Goal: Task Accomplishment & Management: Use online tool/utility

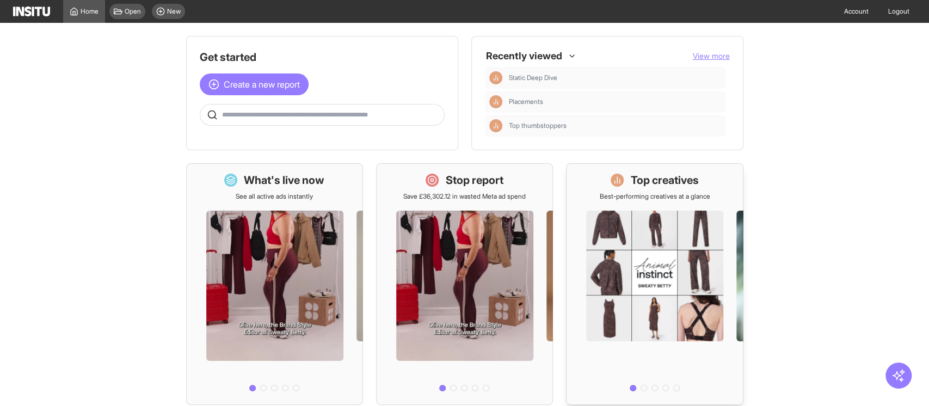
drag, startPoint x: 651, startPoint y: 262, endPoint x: 655, endPoint y: 248, distance: 14.0
click at [655, 248] on div at bounding box center [655, 298] width 176 height 195
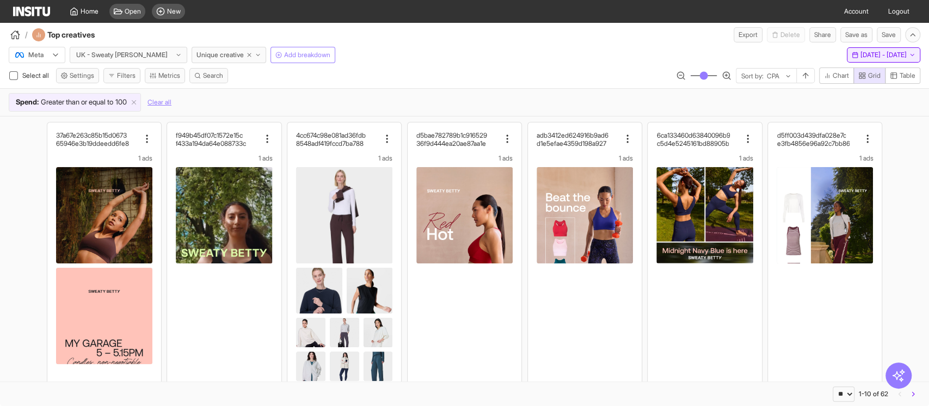
click at [896, 55] on span "[DATE] - [DATE]" at bounding box center [883, 55] width 46 height 9
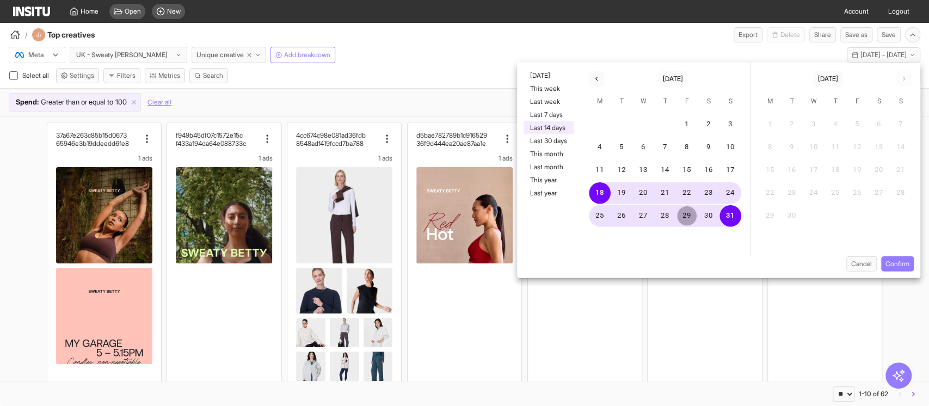
click at [680, 217] on button "29" at bounding box center [687, 216] width 22 height 22
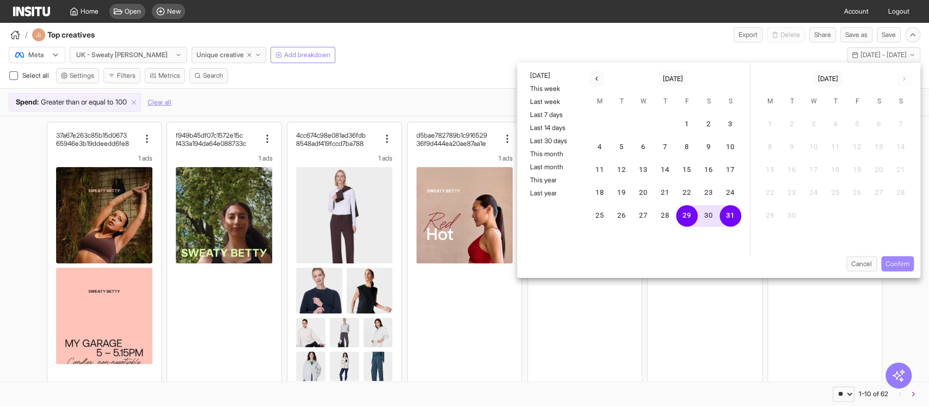
click at [897, 261] on button "Confirm" at bounding box center [897, 263] width 33 height 15
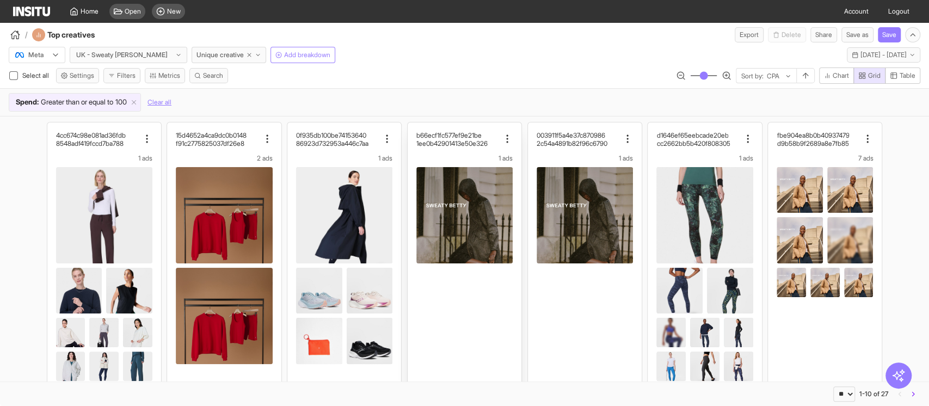
click at [435, 154] on div "1 ads" at bounding box center [464, 158] width 96 height 9
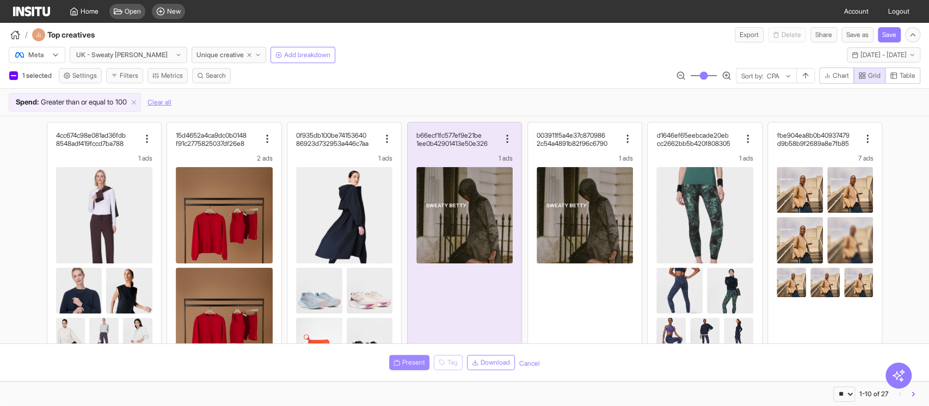
click at [398, 360] on button "Present" at bounding box center [409, 362] width 40 height 15
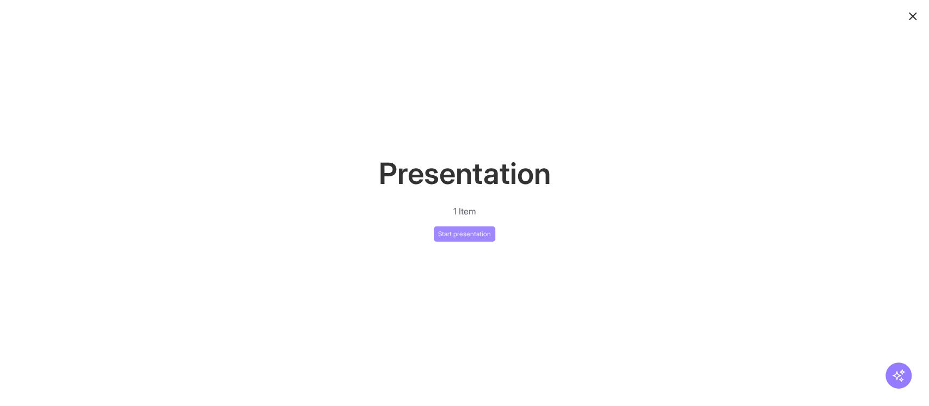
click at [447, 236] on button "Start presentation" at bounding box center [464, 233] width 61 height 15
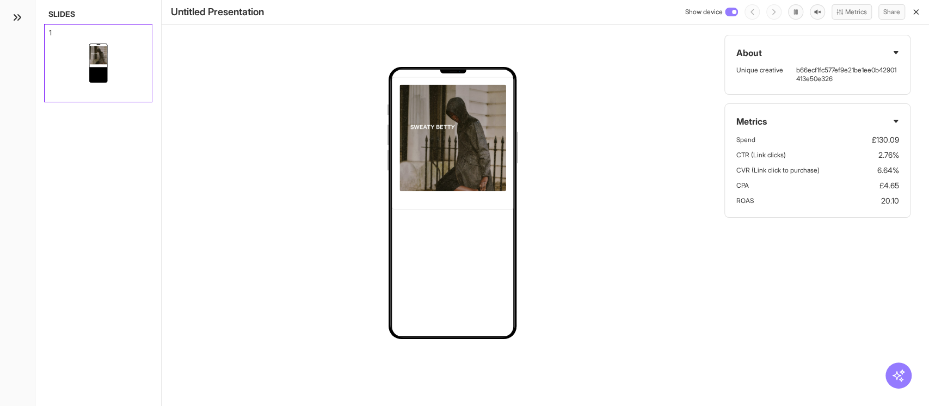
click at [482, 137] on img at bounding box center [452, 179] width 107 height 189
click at [919, 14] on icon "button" at bounding box center [916, 12] width 9 height 9
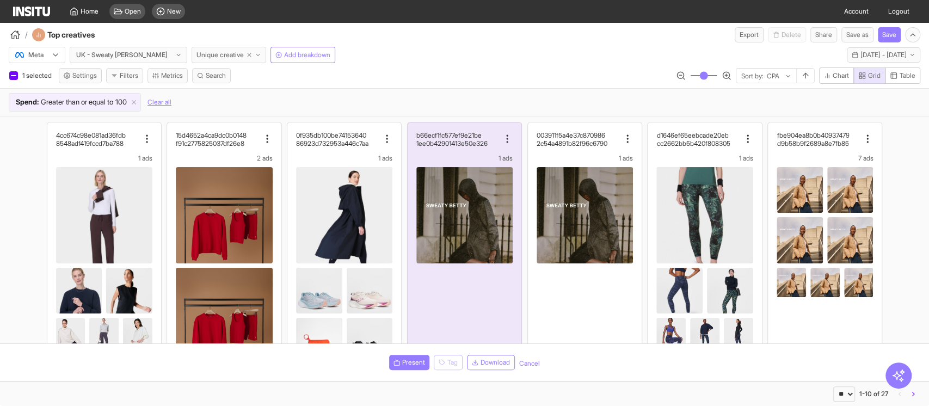
click at [201, 51] on span "Unique creative" at bounding box center [219, 55] width 47 height 9
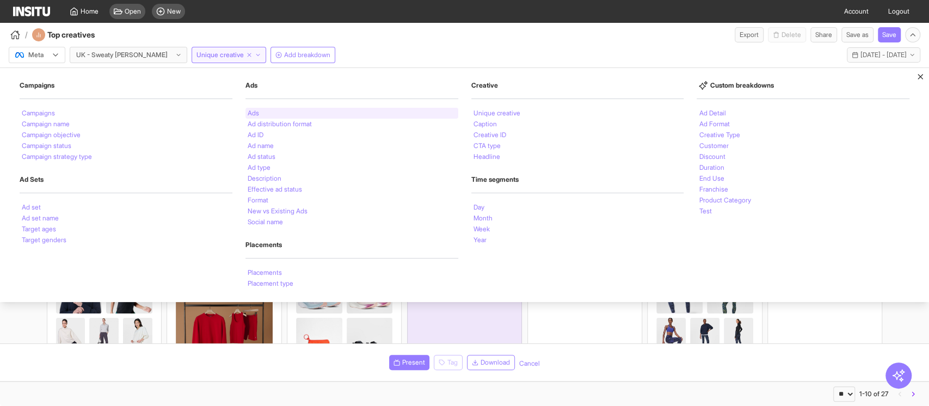
click at [257, 111] on li "Ads" at bounding box center [253, 113] width 11 height 7
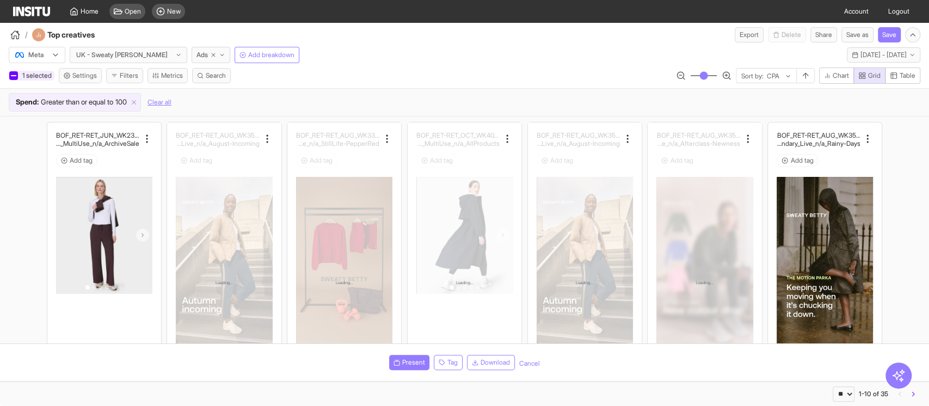
click at [13, 73] on div at bounding box center [13, 75] width 5 height 5
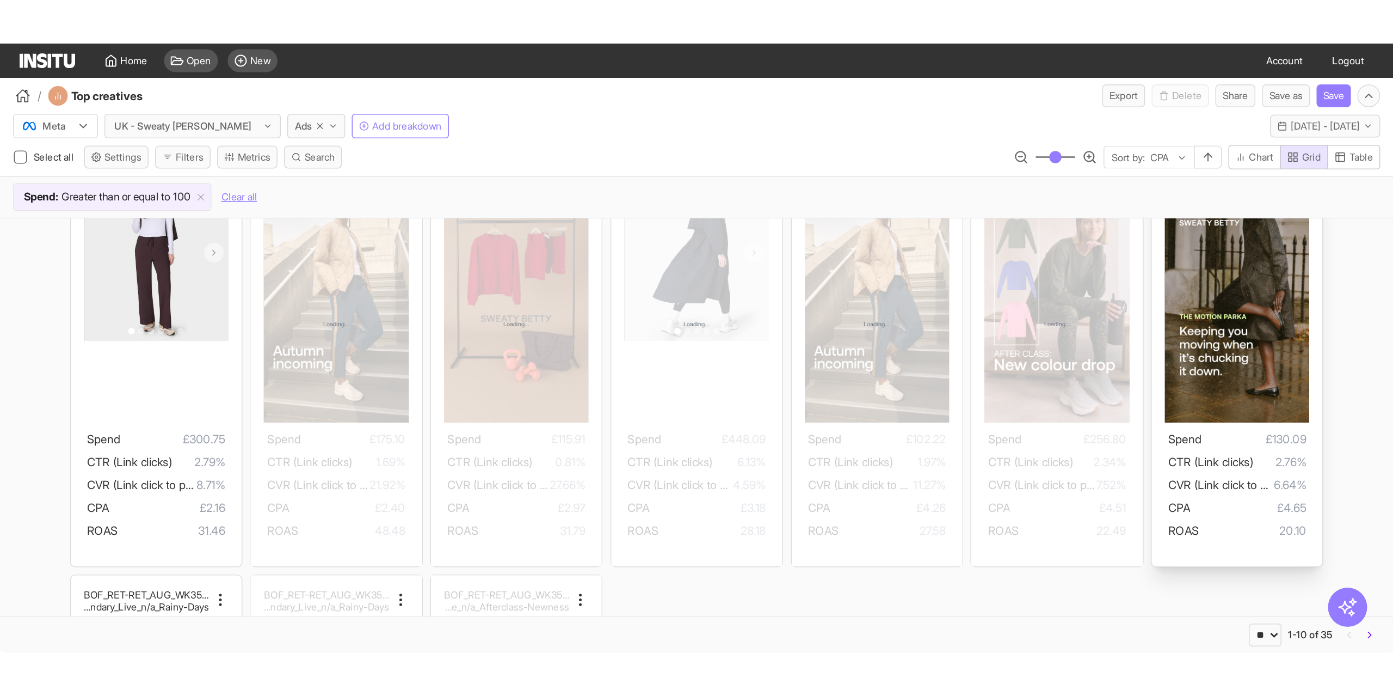
scroll to position [4, 0]
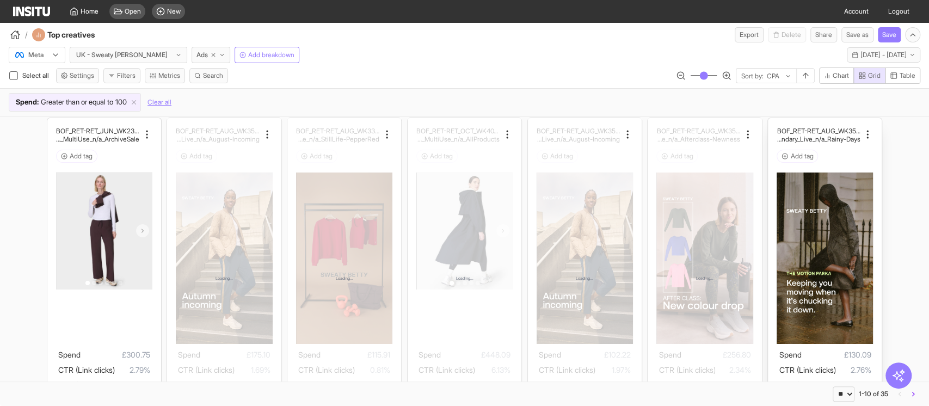
click at [819, 178] on img at bounding box center [825, 258] width 96 height 171
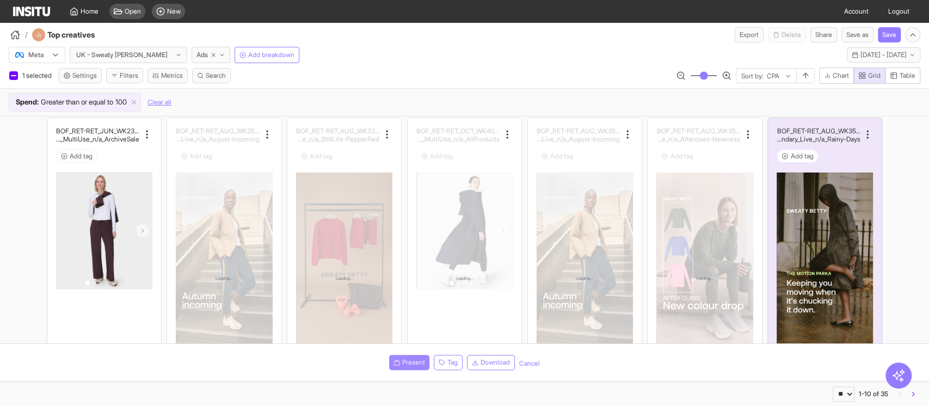
click at [402, 364] on span "Present" at bounding box center [413, 362] width 23 height 9
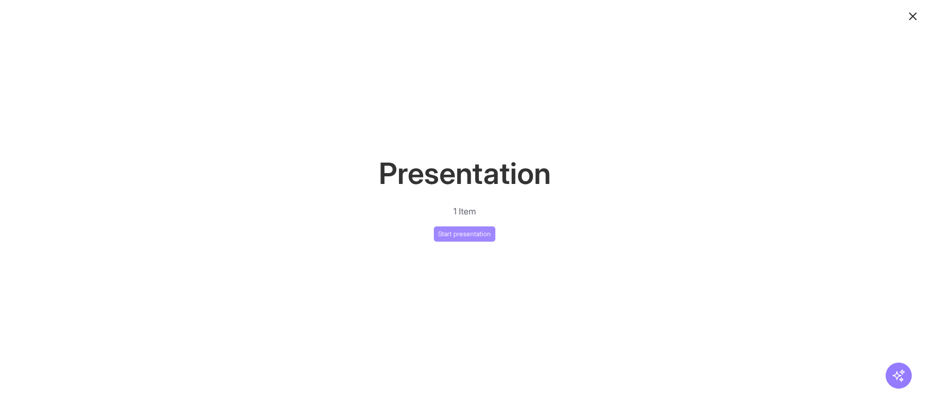
click at [460, 234] on button "Start presentation" at bounding box center [464, 233] width 61 height 15
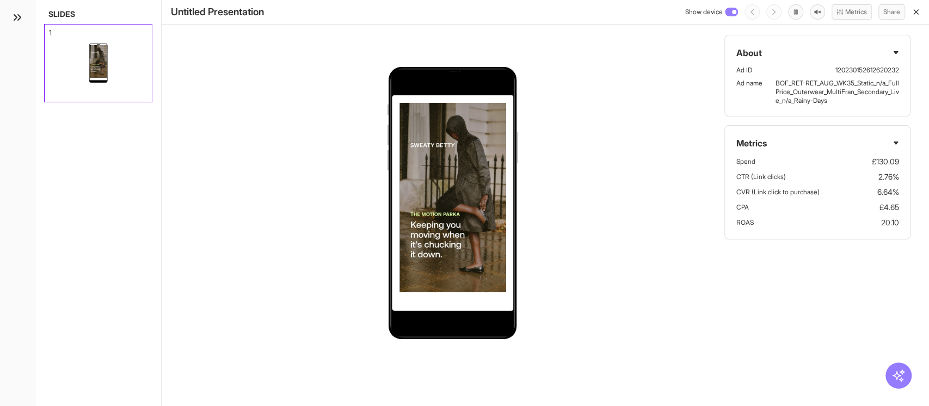
click at [897, 144] on icon at bounding box center [896, 143] width 7 height 7
